Goal: Task Accomplishment & Management: Use online tool/utility

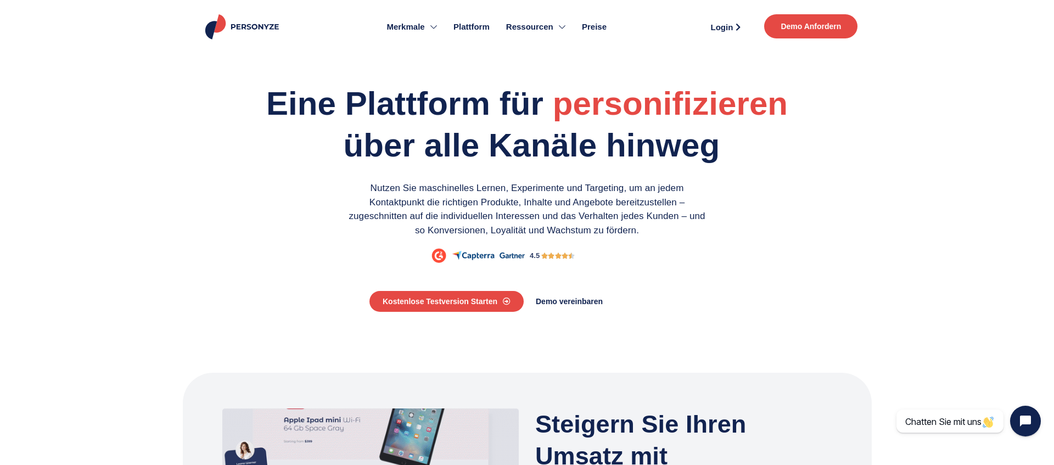
click at [604, 20] on link "Preise" at bounding box center [594, 26] width 41 height 43
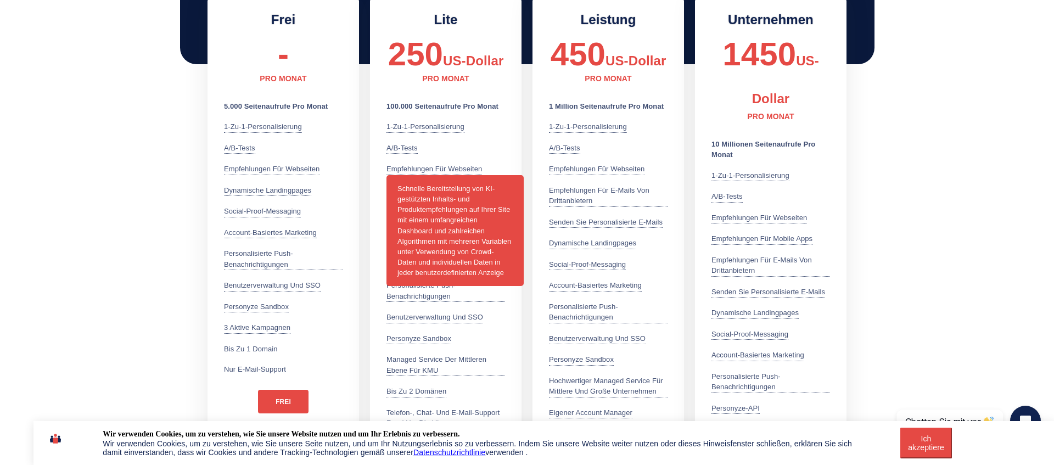
scroll to position [326, 0]
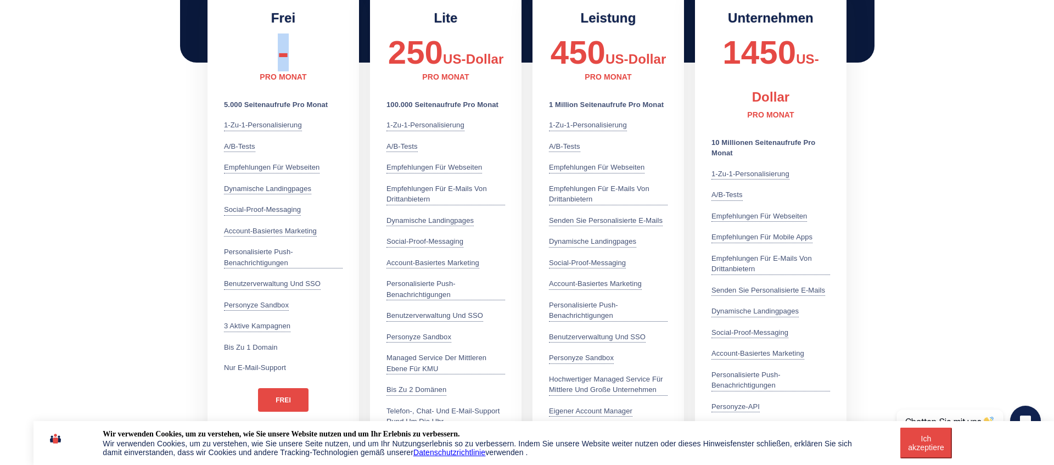
drag, startPoint x: 280, startPoint y: 58, endPoint x: 311, endPoint y: 59, distance: 30.8
click at [311, 59] on div "-" at bounding box center [283, 53] width 119 height 38
drag, startPoint x: 318, startPoint y: 81, endPoint x: 263, endPoint y: 76, distance: 55.7
click at [263, 76] on div at bounding box center [283, 81] width 119 height 38
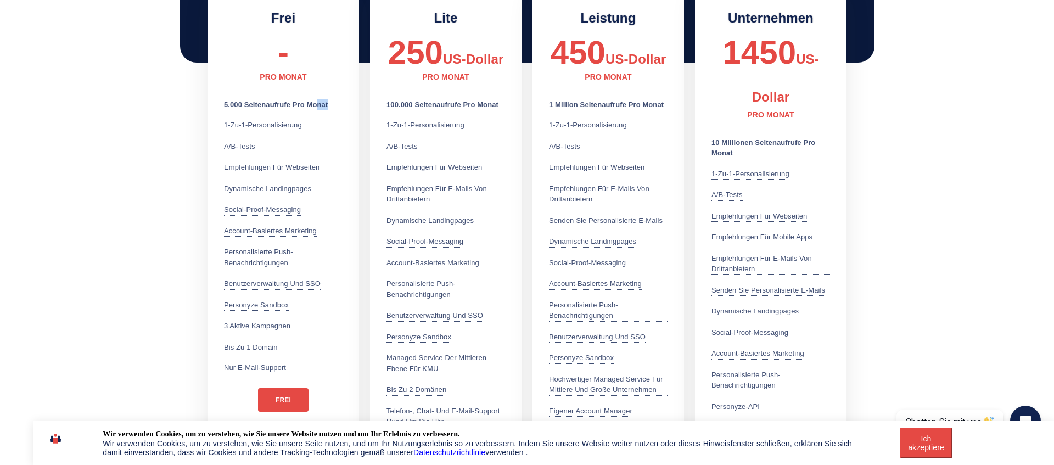
drag, startPoint x: 337, startPoint y: 104, endPoint x: 319, endPoint y: 103, distance: 18.7
click at [319, 103] on li "5.000 Seitenaufrufe pro Monat" at bounding box center [283, 104] width 119 height 11
click at [330, 107] on li "5.000 Seitenaufrufe pro Monat" at bounding box center [283, 104] width 119 height 11
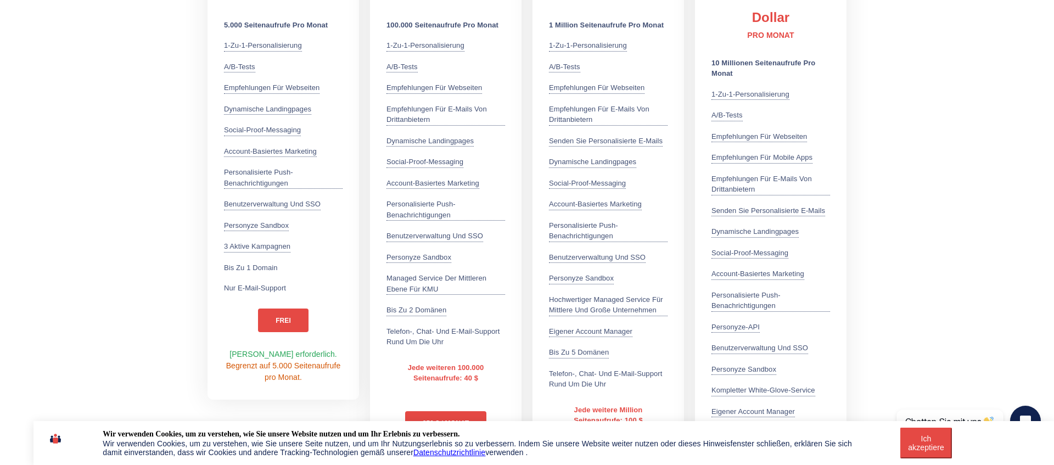
scroll to position [405, 0]
drag, startPoint x: 279, startPoint y: 269, endPoint x: 209, endPoint y: 269, distance: 69.7
click at [209, 269] on div "Frei - PRO MONAT 5.000 Seitenaufrufe pro Monat 1-zu-1-Personalisierung Nutzen S…" at bounding box center [284, 157] width 152 height 485
click at [298, 256] on ul "5.000 Seitenaufrufe pro Monat 1-zu-1-Personalisierung Nutzen Sie über 70 Benutz…" at bounding box center [283, 158] width 119 height 274
click at [291, 320] on link "frei" at bounding box center [283, 322] width 51 height 24
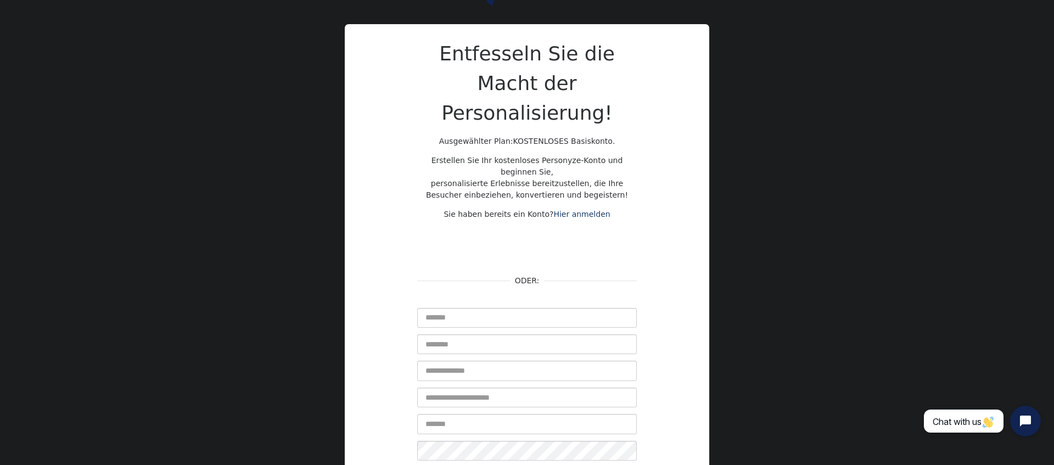
scroll to position [139, 0]
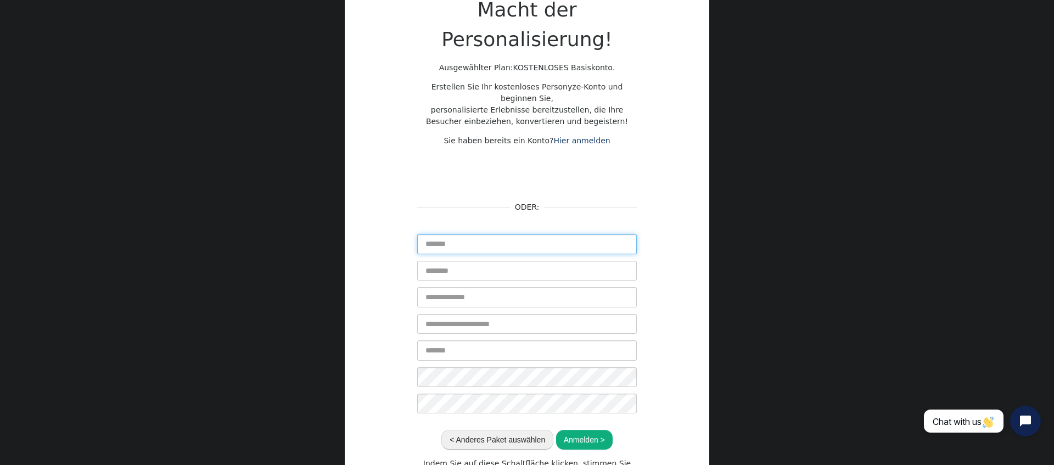
click at [475, 235] on input "text" at bounding box center [527, 245] width 220 height 20
type input "*******"
type input "******"
type input "**********"
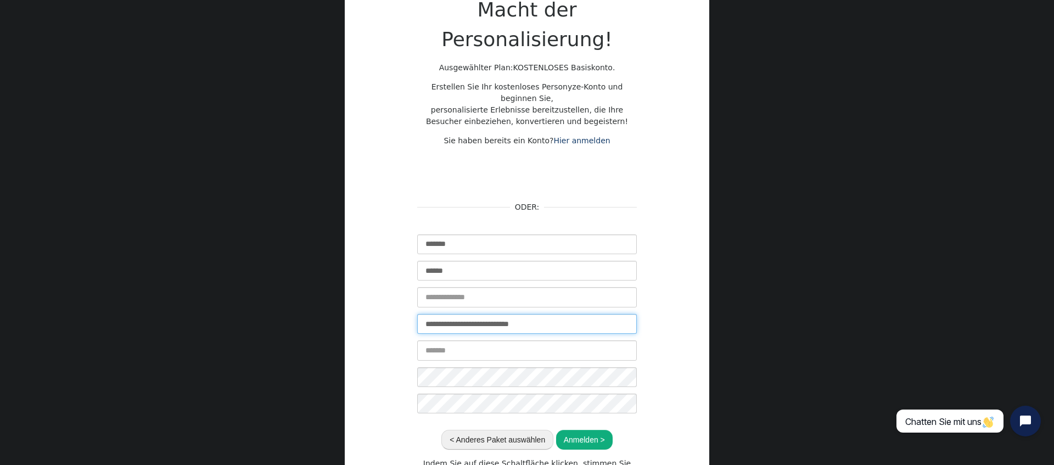
scroll to position [139, 0]
drag, startPoint x: 547, startPoint y: 293, endPoint x: 359, endPoint y: 286, distance: 188.0
click at [359, 286] on div "**********" at bounding box center [527, 225] width 365 height 551
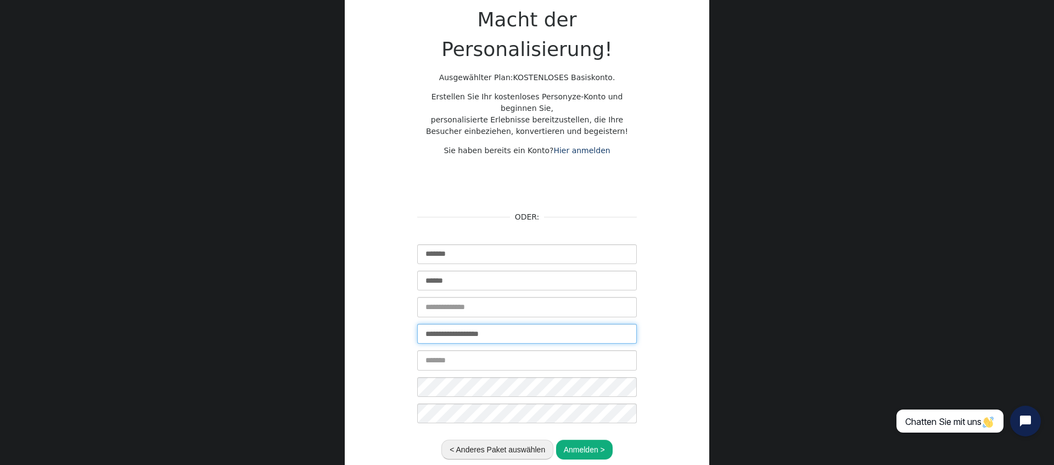
type input "**********"
click at [460, 297] on input "text" at bounding box center [527, 307] width 220 height 20
type input "*******"
click at [469, 350] on input "text" at bounding box center [527, 360] width 220 height 20
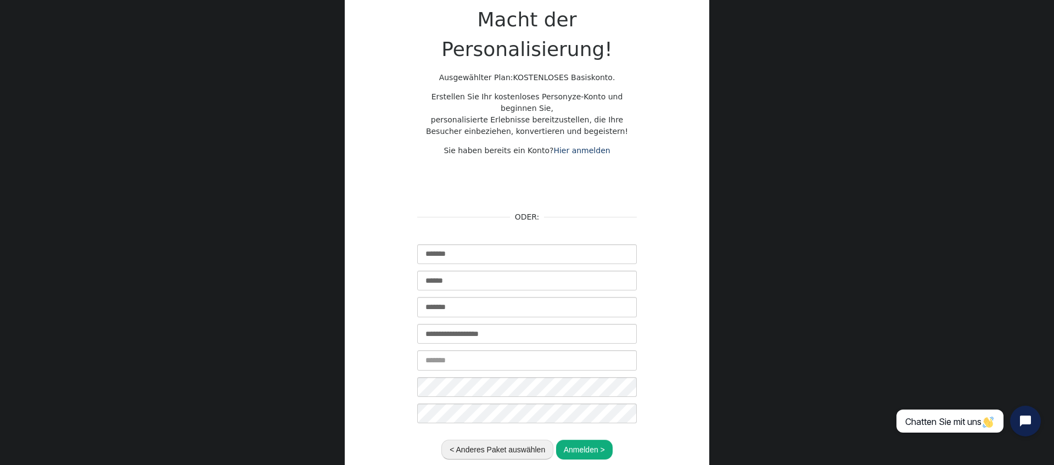
click at [694, 345] on div "**********" at bounding box center [527, 235] width 365 height 551
click at [652, 364] on div "**********" at bounding box center [527, 239] width 330 height 528
click at [574, 445] on font "Anmelden >" at bounding box center [584, 449] width 41 height 9
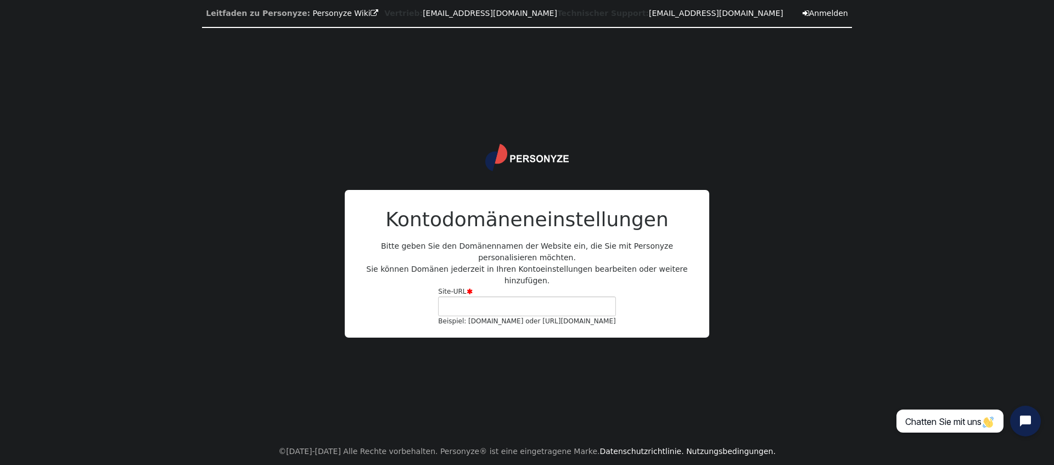
scroll to position [0, 0]
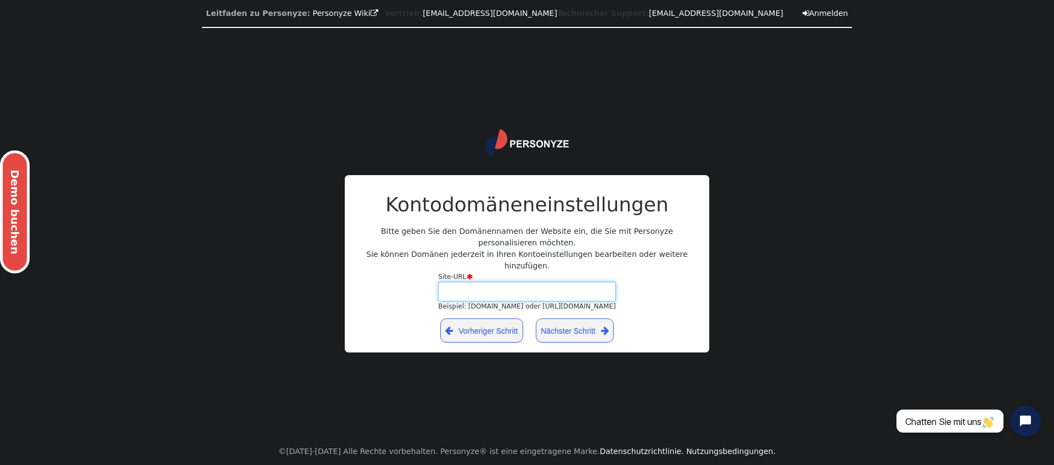
click at [493, 292] on input "Site-URL  Beispiel: yourdomain.com oder https://yourblog.wordpress.com" at bounding box center [526, 292] width 177 height 20
type input "**********"
click at [554, 330] on font "Nächster Schritt" at bounding box center [568, 330] width 55 height 9
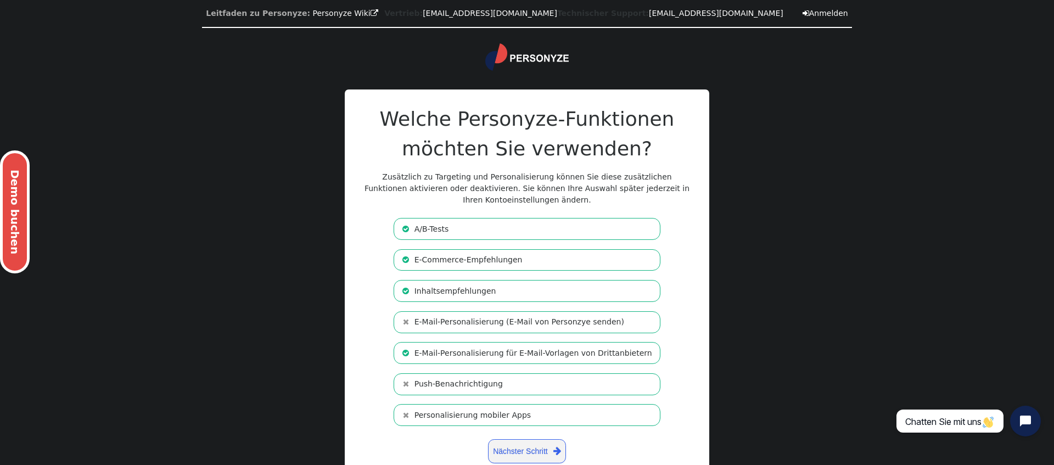
click at [468, 356] on font "E-Mail-Personalisierung für E-Mail-Vorlagen von Drittanbietern" at bounding box center [534, 353] width 238 height 9
click at [492, 355] on font "E-Mail-Personalisierung für E-Mail-Vorlagen von Drittanbietern" at bounding box center [534, 353] width 238 height 9
click at [482, 324] on font "E-Mail-Personalisierung (E-Mail von Personzye senden)" at bounding box center [520, 321] width 210 height 9
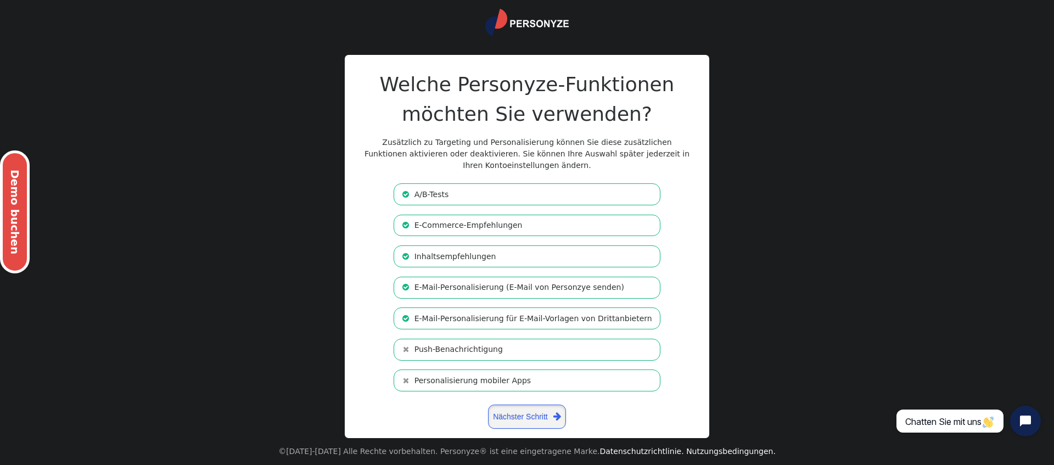
click at [544, 421] on font "Nächster Schritt" at bounding box center [520, 417] width 55 height 12
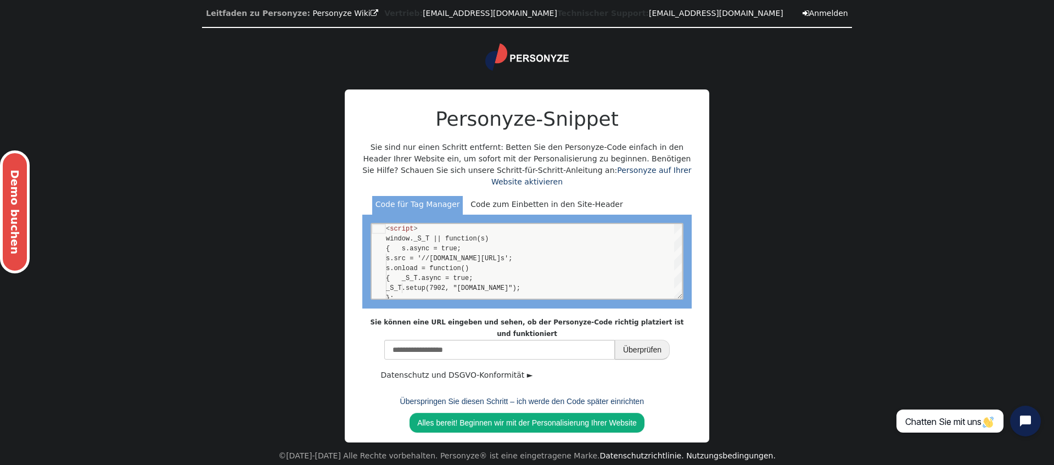
scroll to position [99, 0]
click at [511, 400] on font "Überspringen Sie diesen Schritt – ich werde den Code später einrichten" at bounding box center [522, 401] width 244 height 9
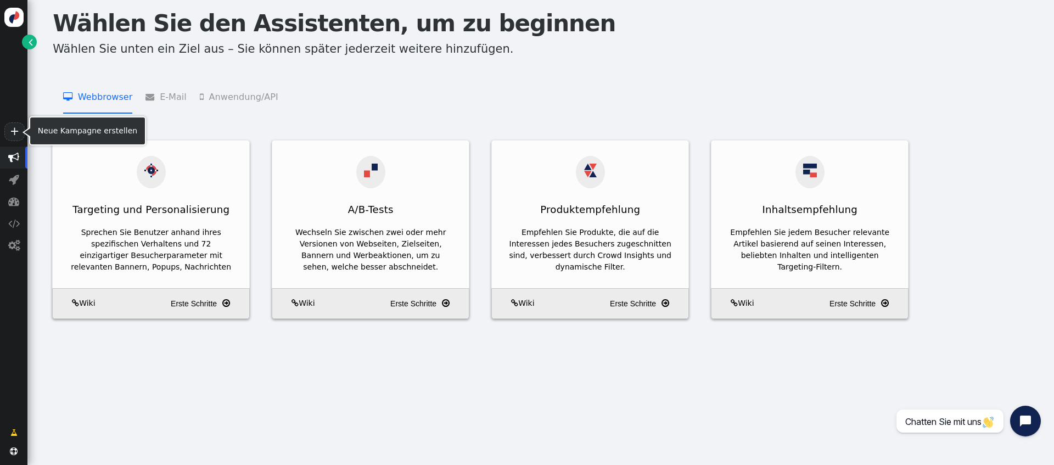
click at [10, 133] on font "+" at bounding box center [15, 131] width 10 height 13
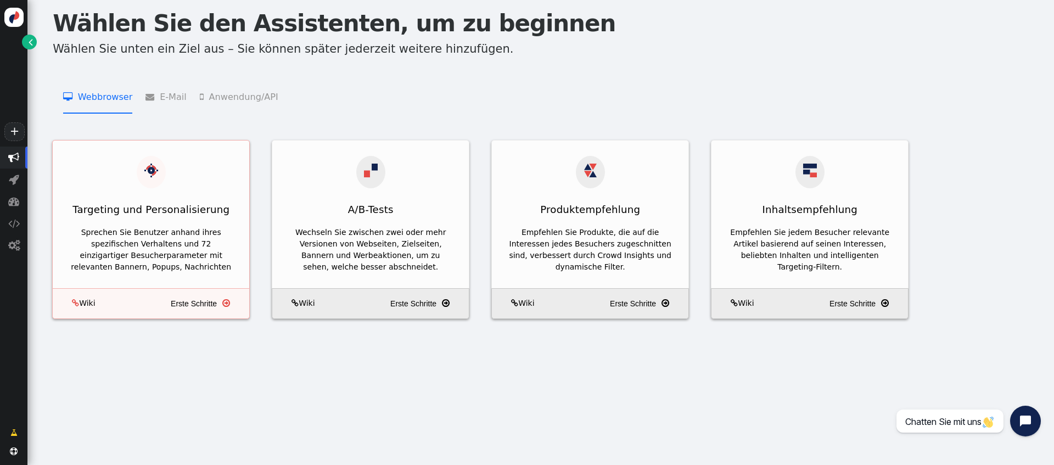
click at [202, 204] on font "Targeting und Personalisierung" at bounding box center [150, 210] width 157 height 12
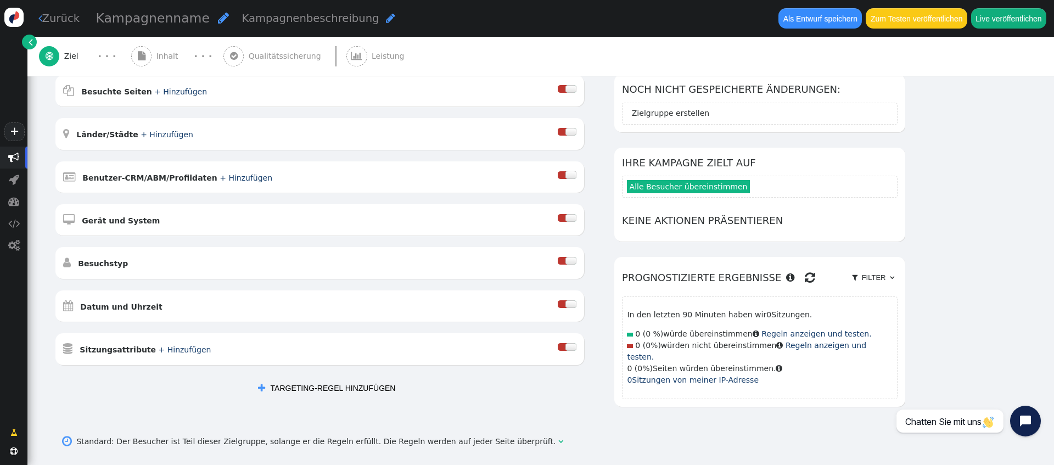
scroll to position [276, 0]
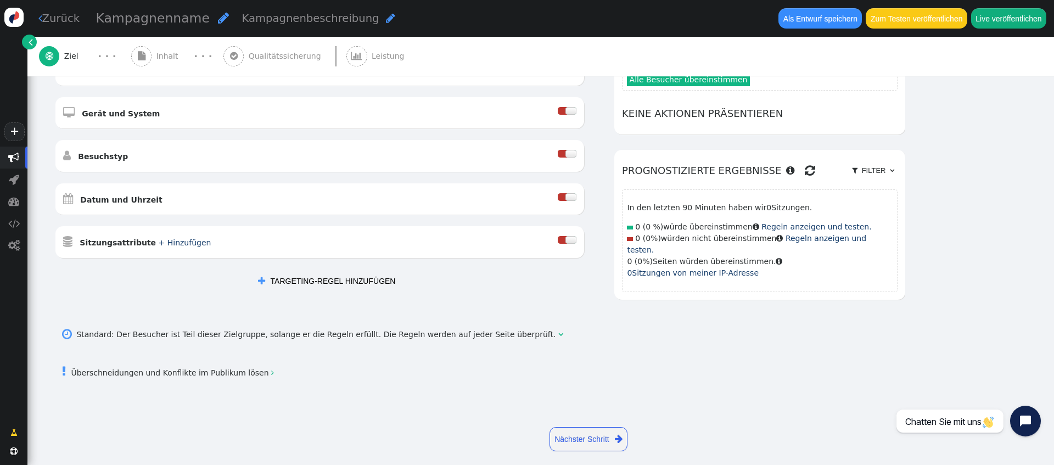
click at [354, 243] on div " Sitzungsattribute + Hinzufügen " at bounding box center [310, 242] width 495 height 16
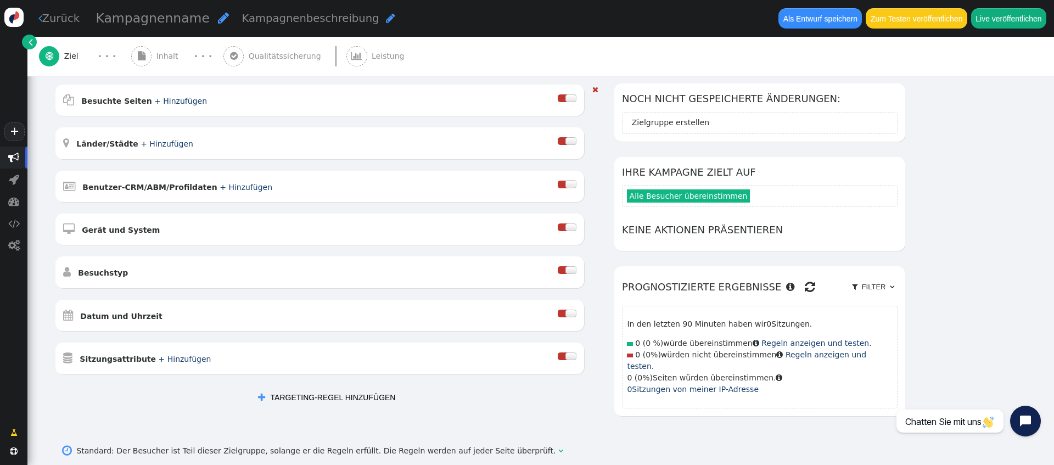
scroll to position [156, 0]
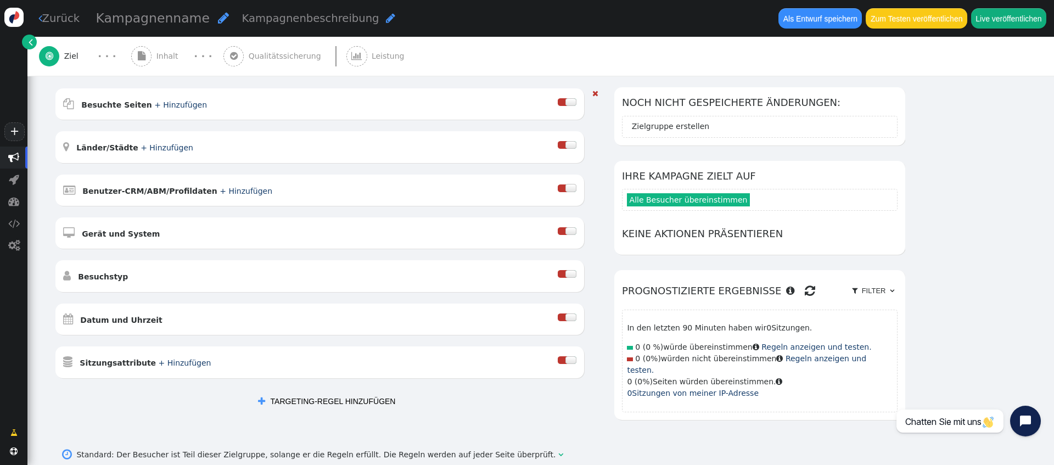
click at [577, 103] on div at bounding box center [571, 102] width 11 height 8
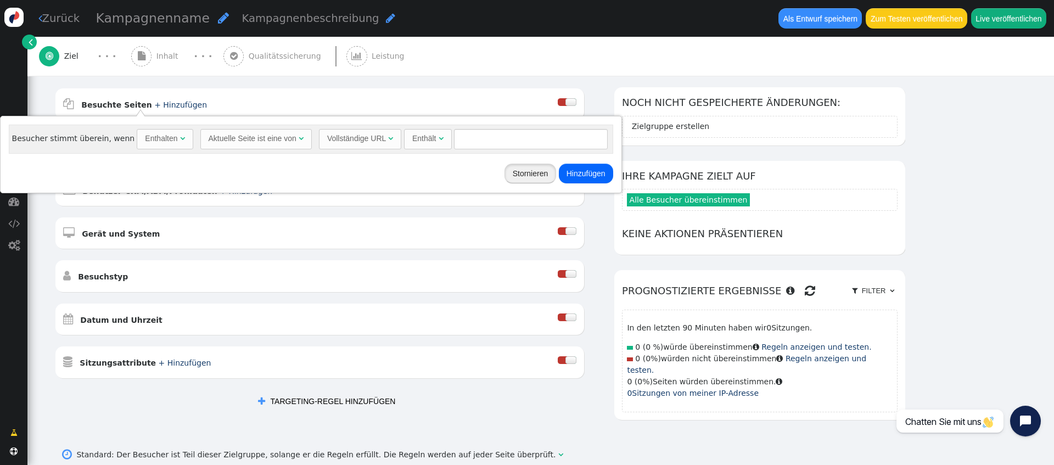
click at [507, 179] on button "Stornieren" at bounding box center [531, 174] width 52 height 20
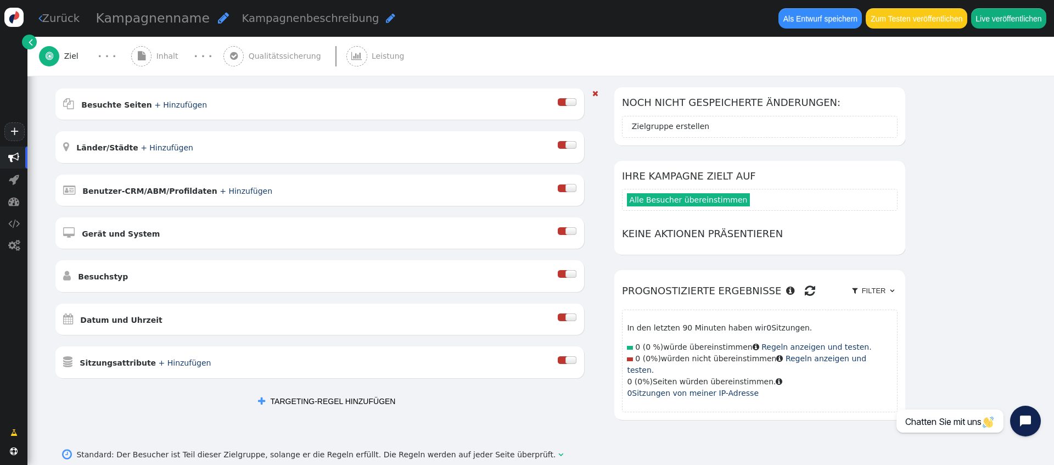
click at [567, 99] on div at bounding box center [562, 102] width 9 height 8
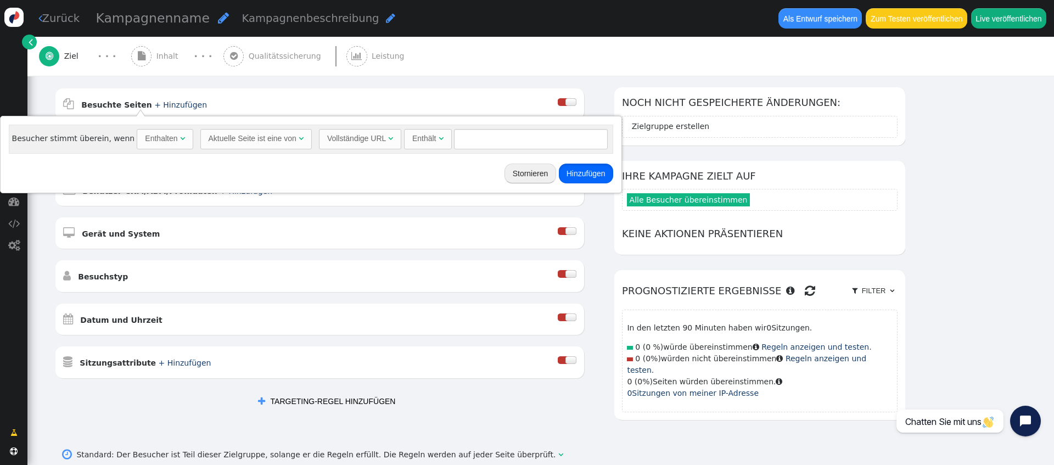
click at [580, 178] on button "Hinzufügen" at bounding box center [586, 174] width 54 height 20
click at [506, 107] on div " Besuchte Seiten + Hinzufügen " at bounding box center [310, 104] width 495 height 16
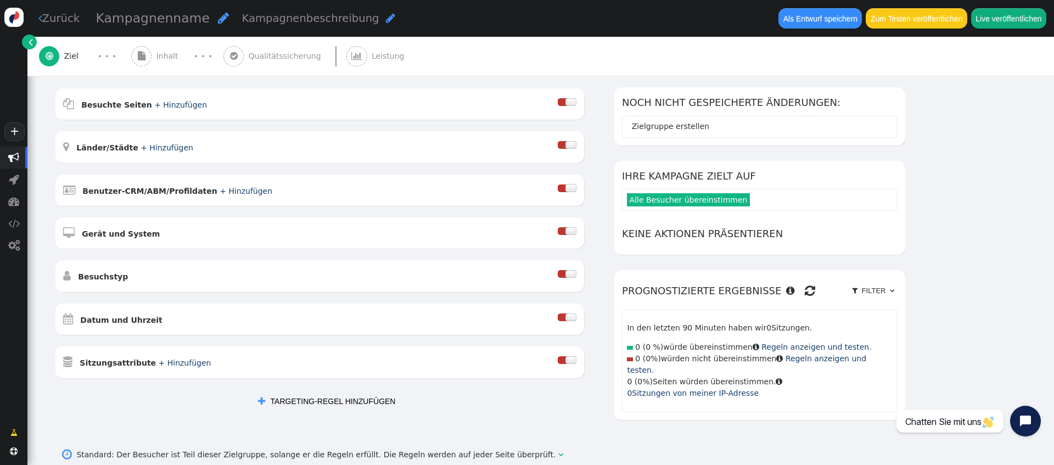
click at [30, 42] on font "" at bounding box center [31, 42] width 4 height 12
